Goal: Find specific page/section: Find specific page/section

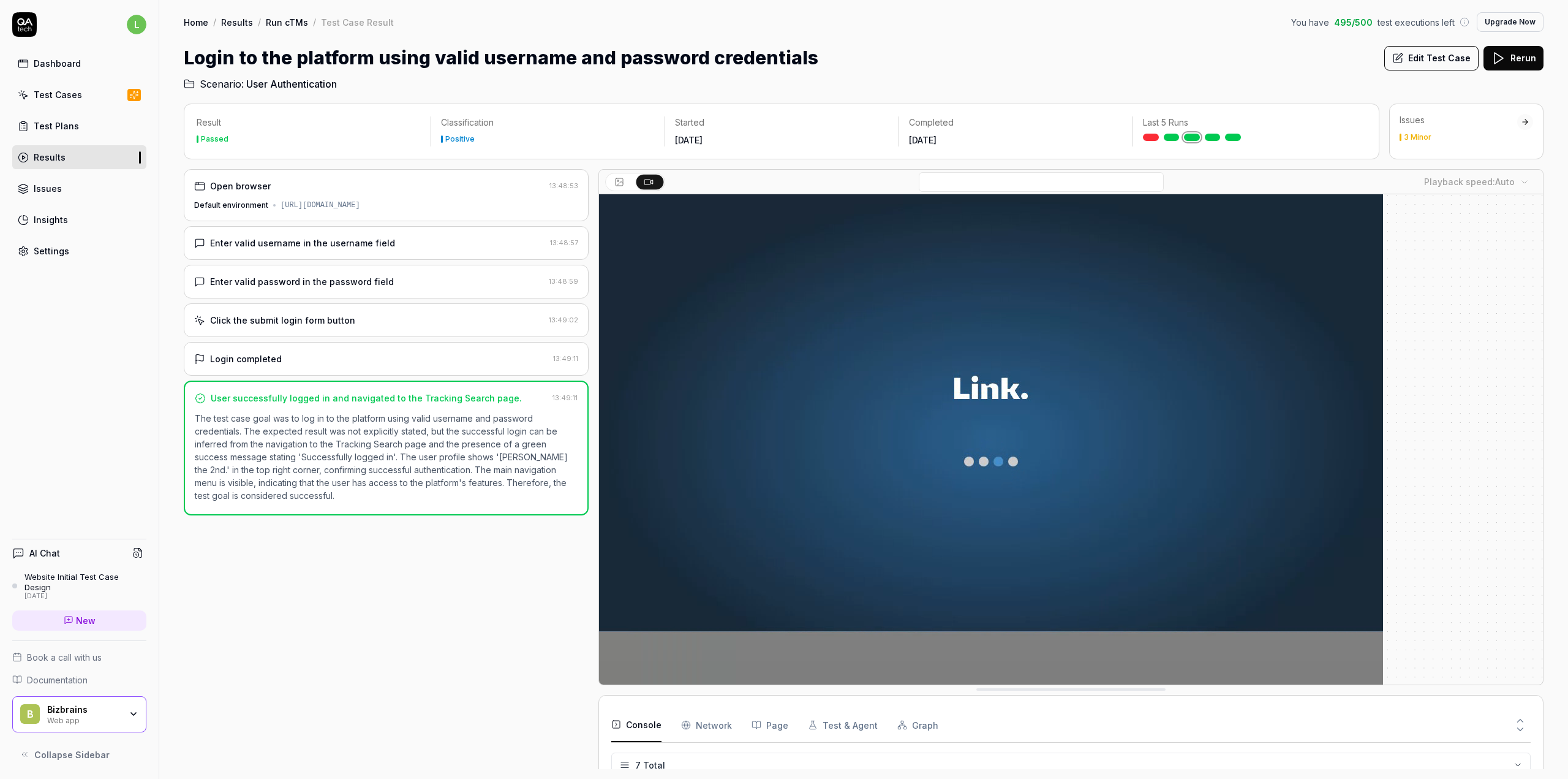
scroll to position [85, 0]
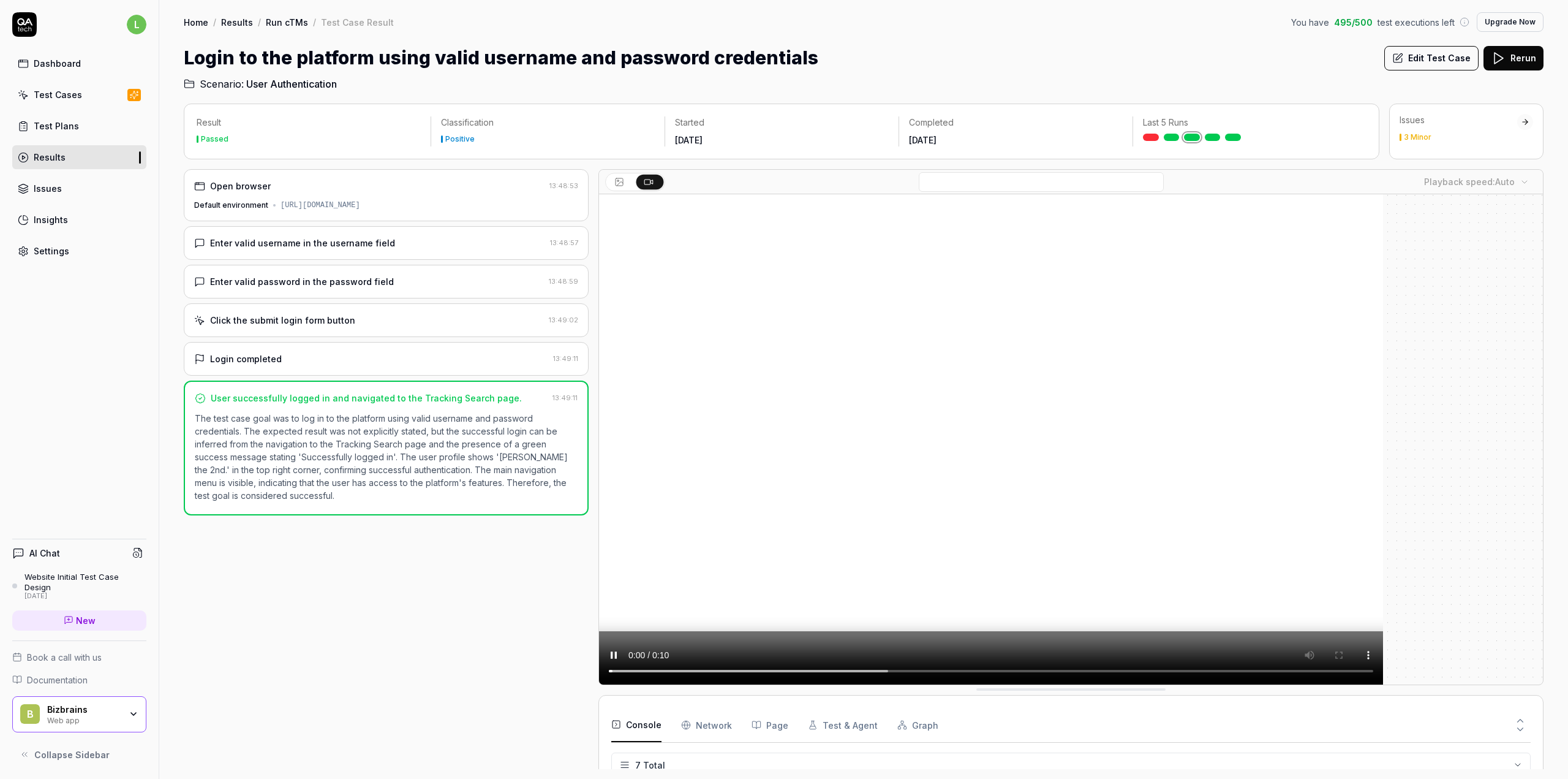
scroll to position [85, 0]
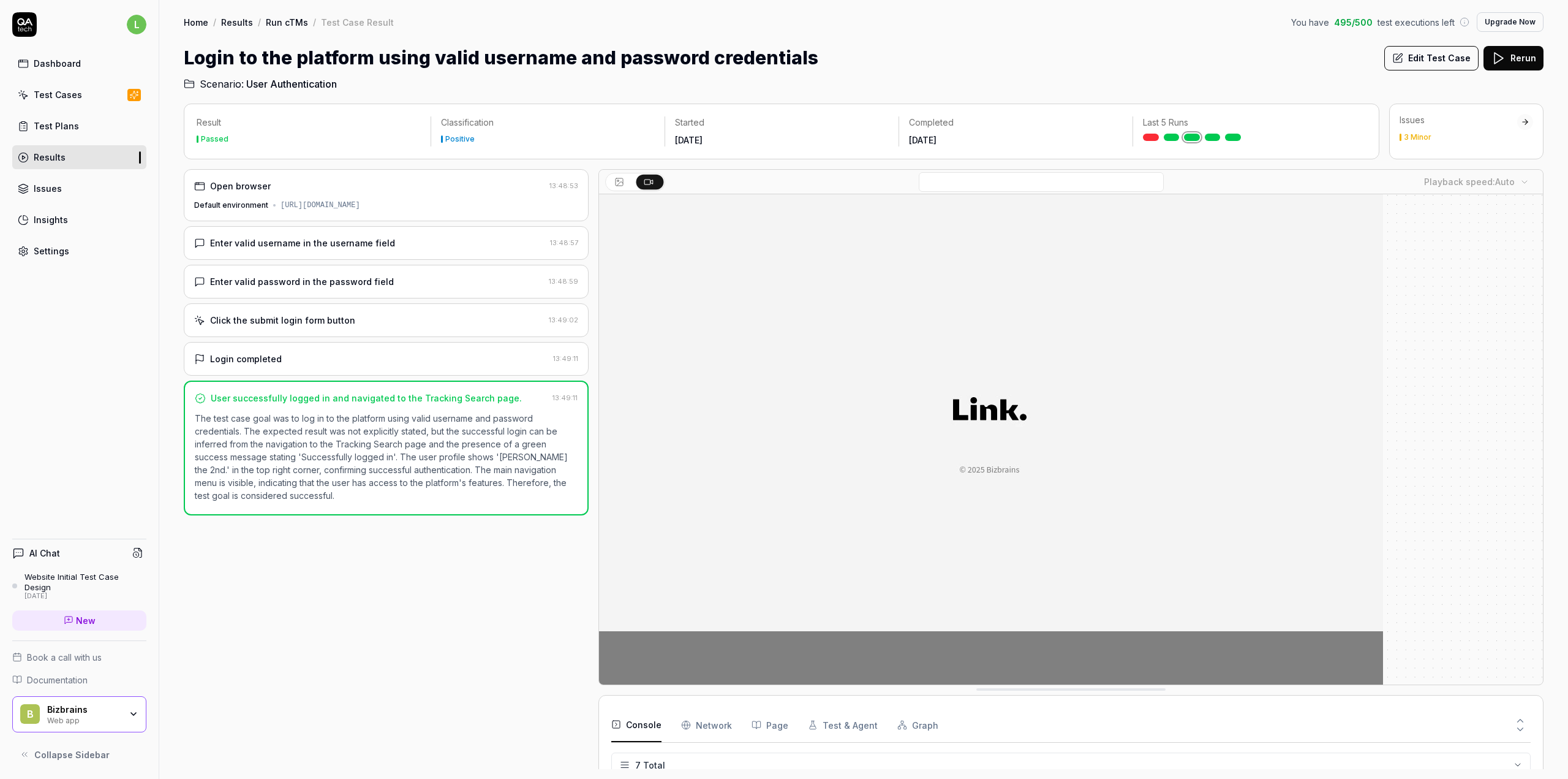
click at [1209, 36] on div "Home / Results / Run cTMs / Test Case Result You have 495 / 500 test executions…" at bounding box center [864, 45] width 1409 height 91
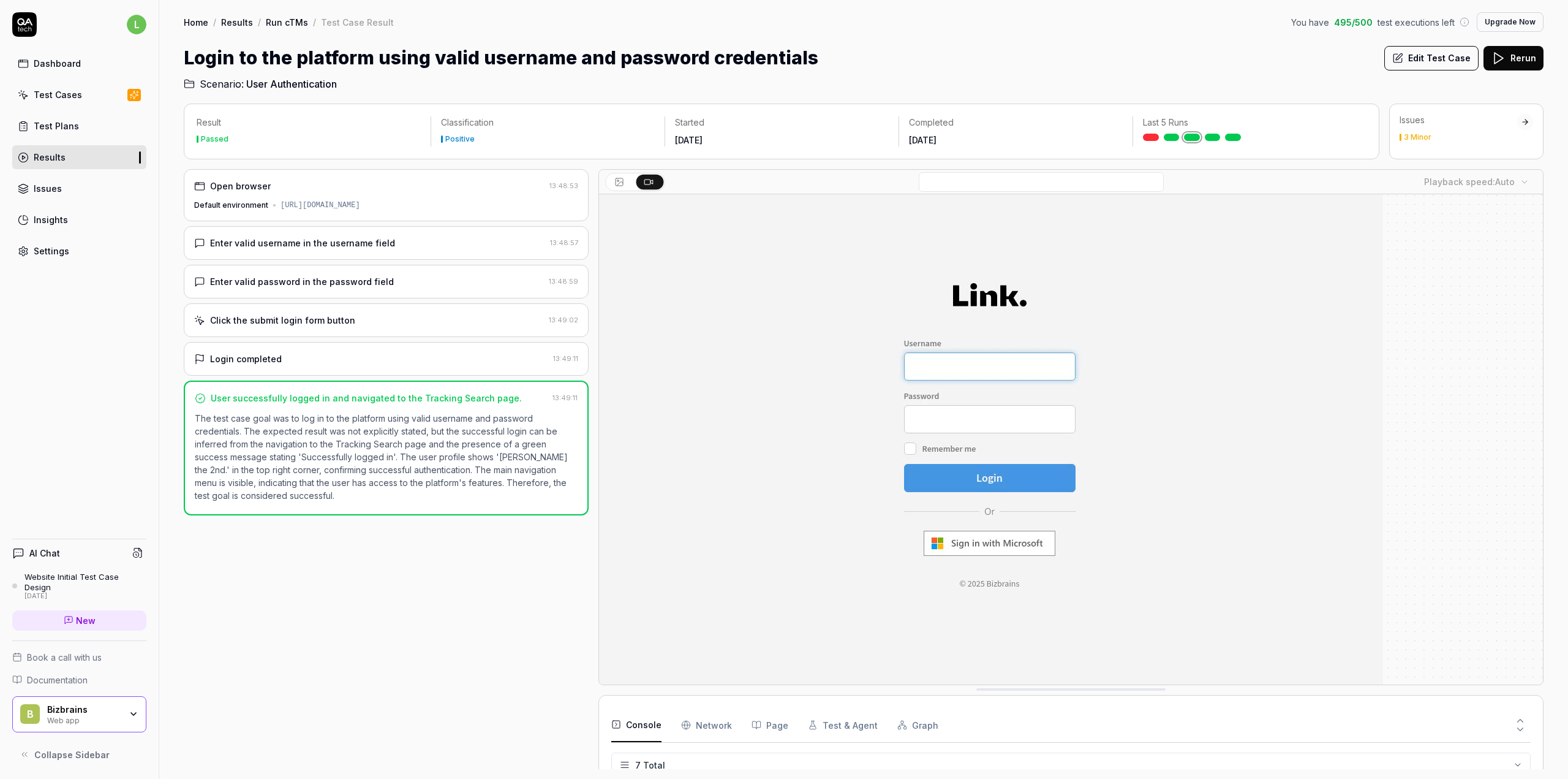
click at [1112, 19] on div "Home / Results / Run cTMs / Test Case Result You have 495 / 500 test executions…" at bounding box center [864, 22] width 1359 height 19
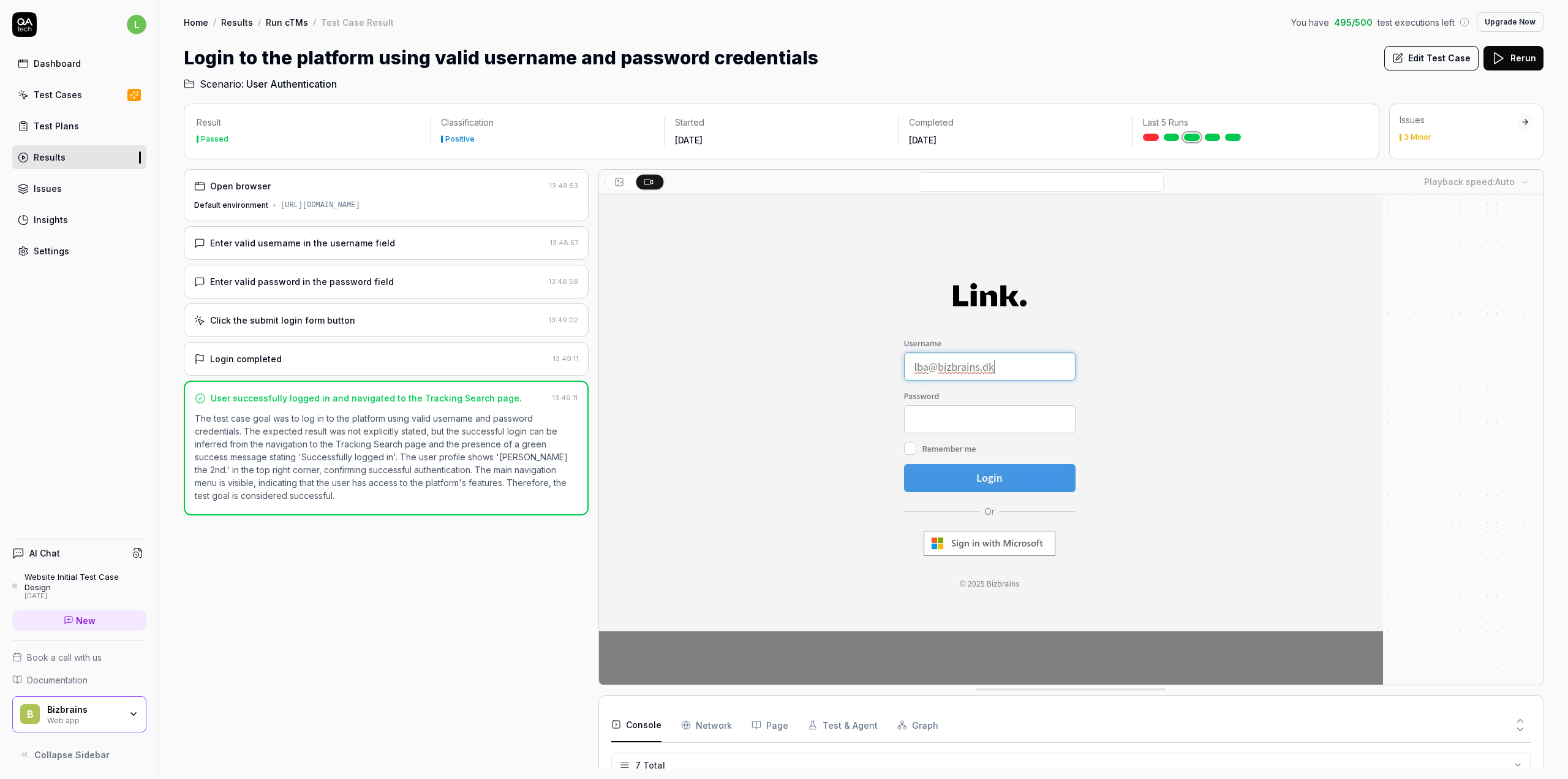
click at [1527, 121] on icon at bounding box center [1527, 122] width 3 height 5
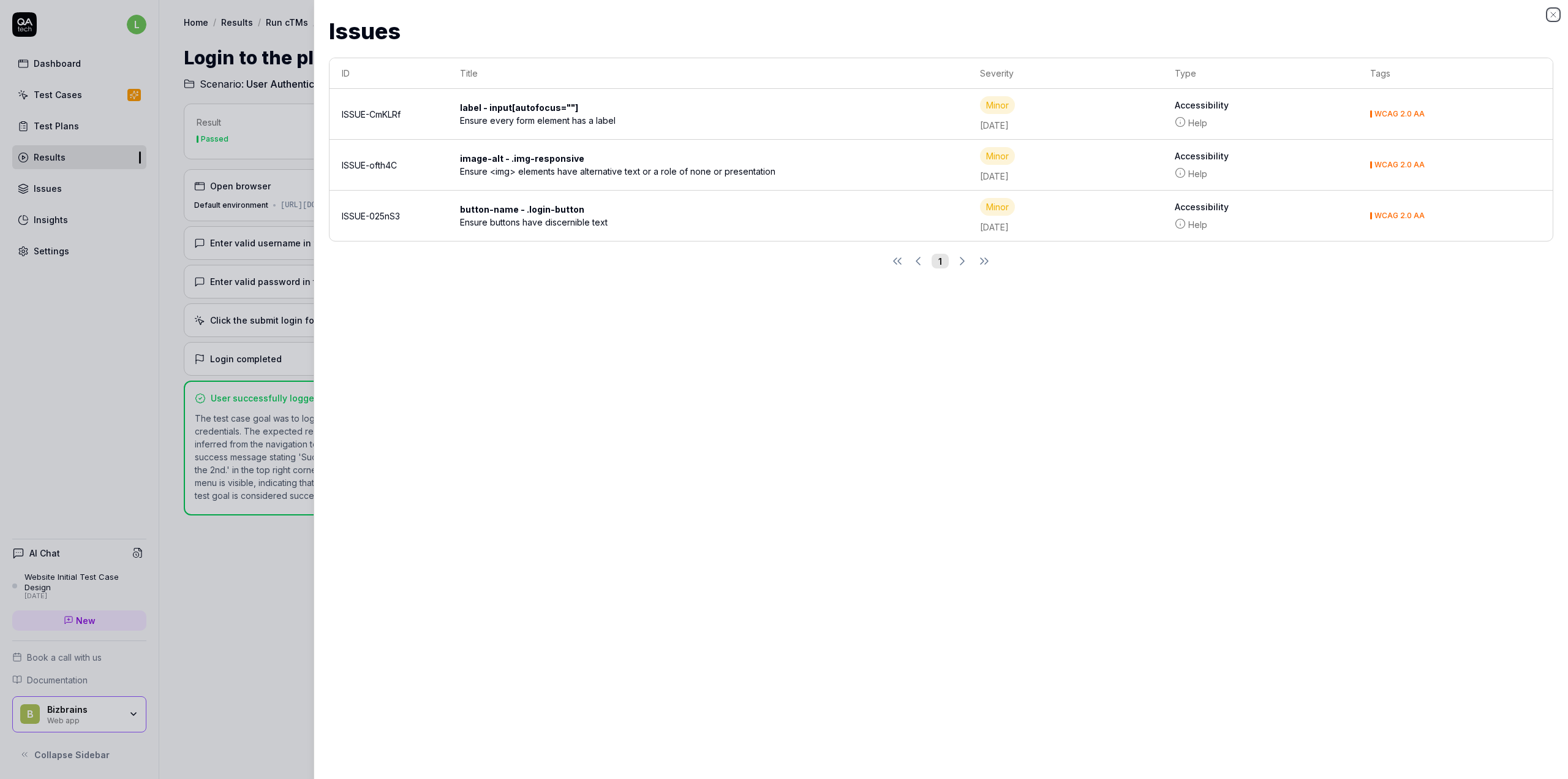
click at [1552, 14] on icon "button" at bounding box center [1553, 15] width 5 height 5
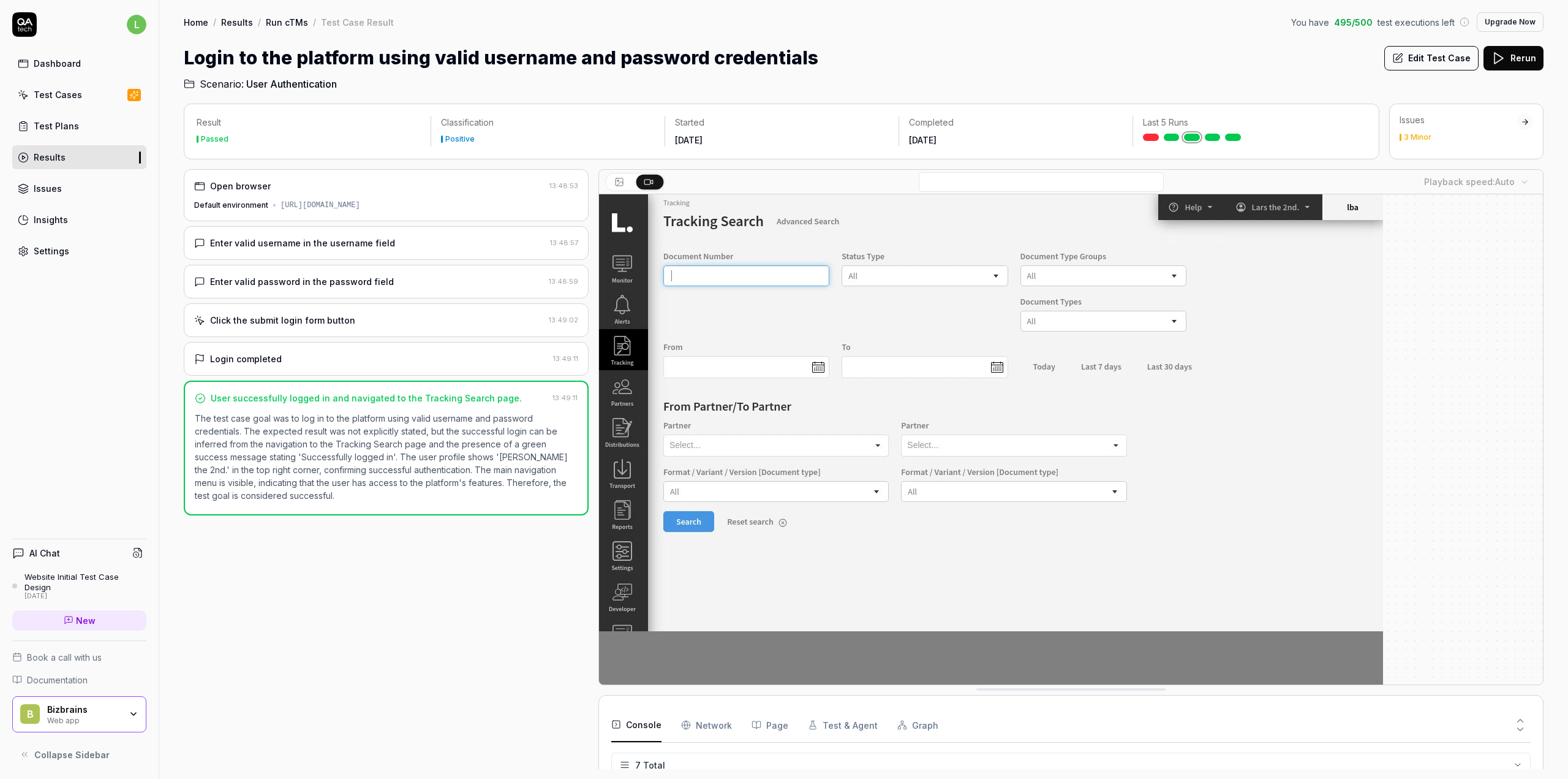
click at [69, 63] on div "Dashboard" at bounding box center [57, 63] width 47 height 13
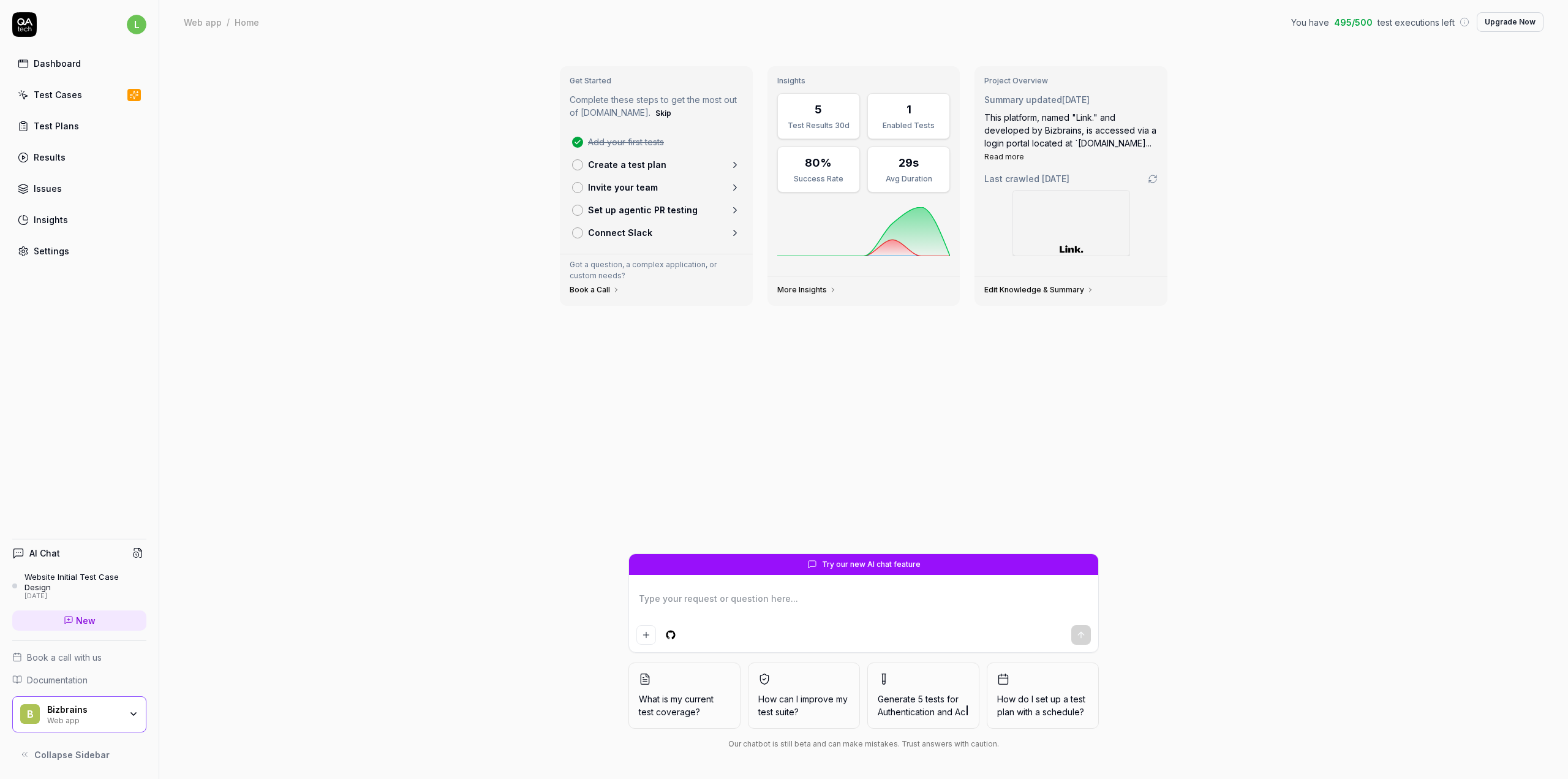
type textarea "*"
click at [48, 96] on div "Test Cases" at bounding box center [57, 95] width 48 height 13
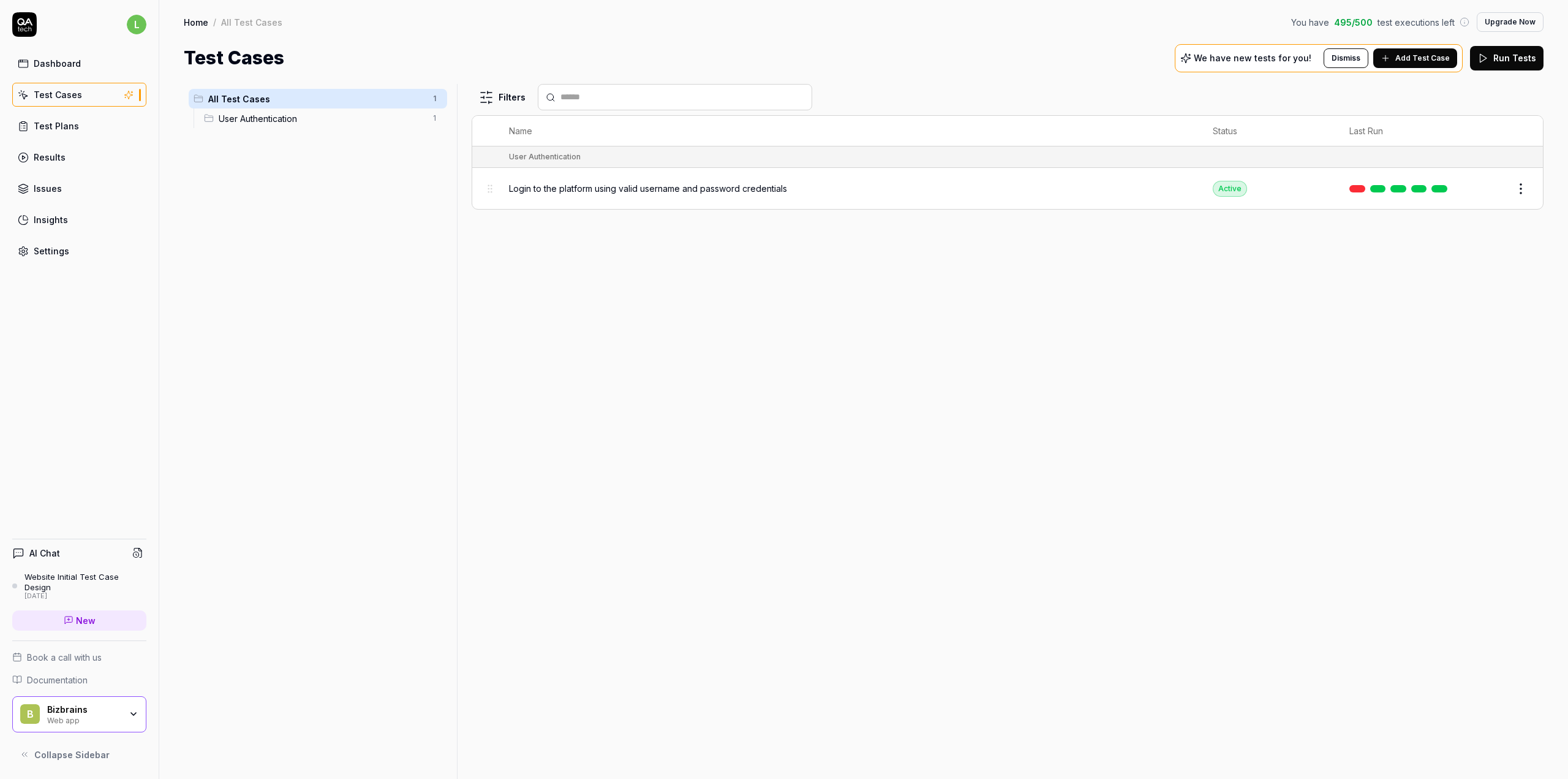
click at [1519, 190] on html "l Dashboard Test Cases Test Plans Results Issues Insights Settings AI Chat Webs…" at bounding box center [784, 390] width 1568 height 779
click at [1320, 278] on html "l Dashboard Test Cases Test Plans Results Issues Insights Settings AI Chat Webs…" at bounding box center [784, 390] width 1568 height 779
click at [1016, 199] on div "Login to the platform using valid username and password credentials" at bounding box center [848, 188] width 679 height 26
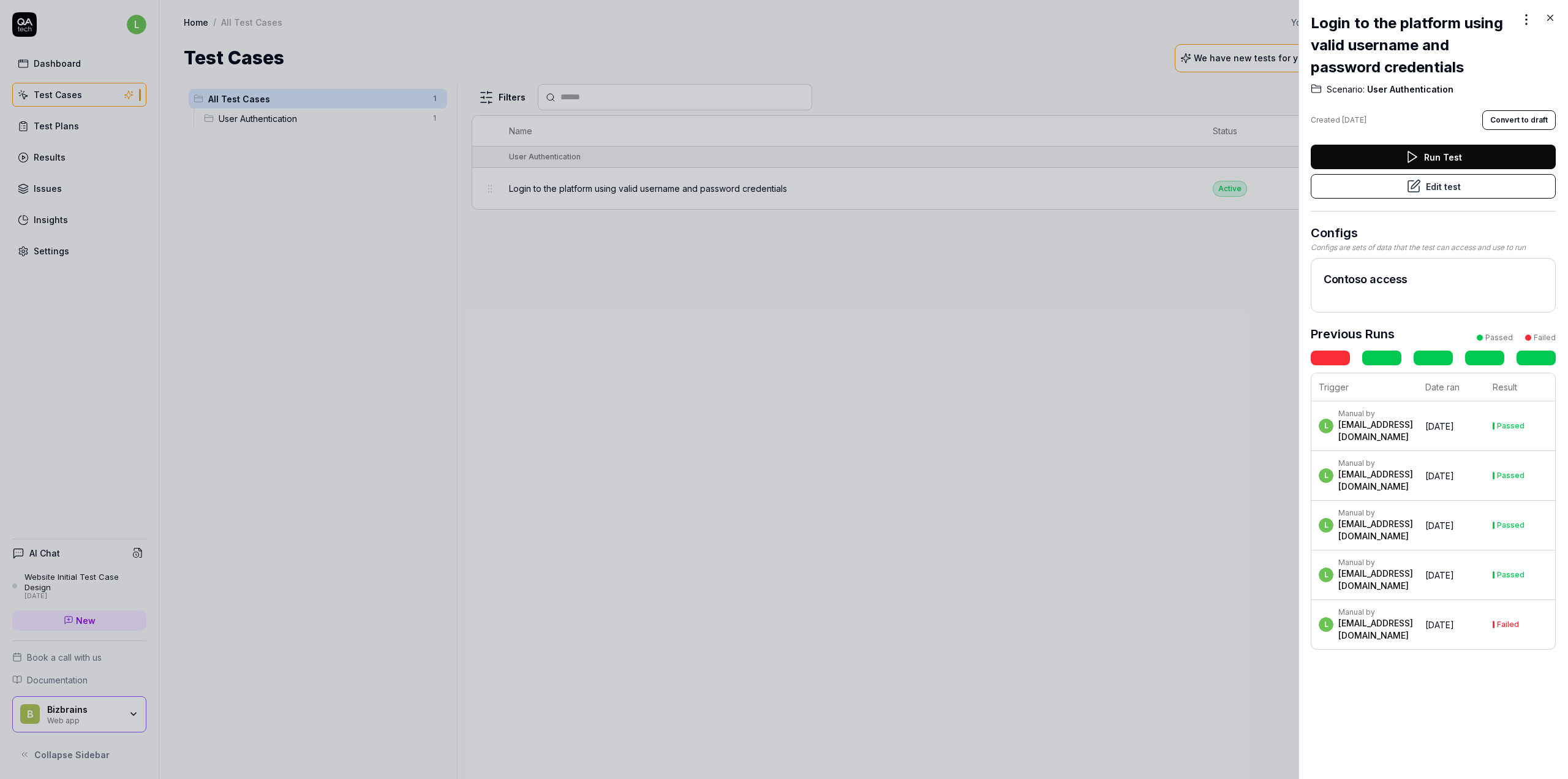
click at [1177, 386] on div at bounding box center [784, 390] width 1568 height 779
